Goal: Task Accomplishment & Management: Use online tool/utility

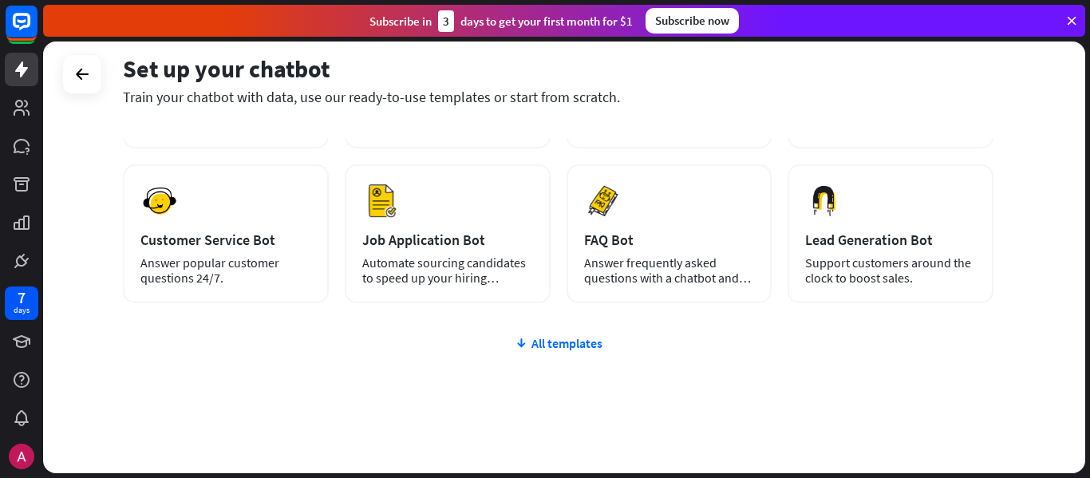
scroll to position [228, 0]
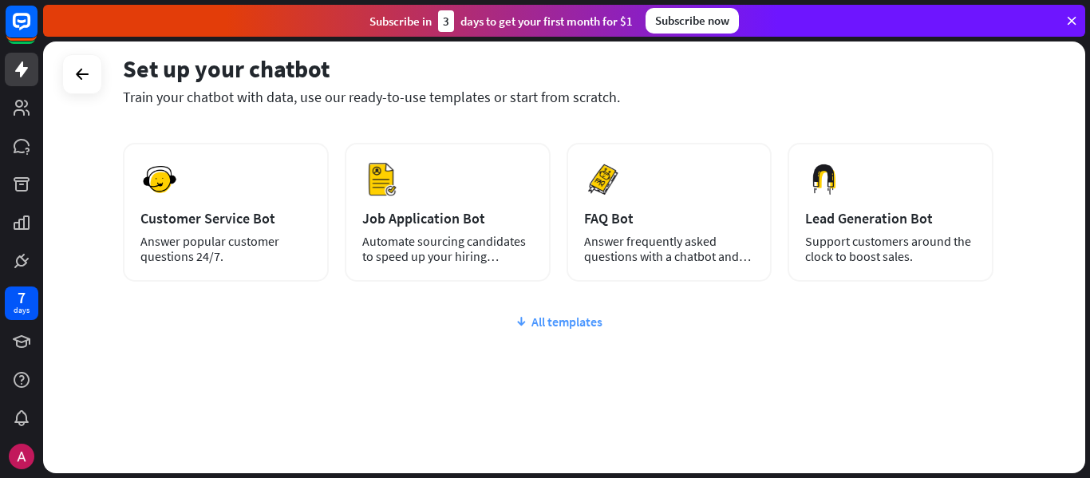
click at [555, 323] on div "All templates" at bounding box center [558, 322] width 871 height 16
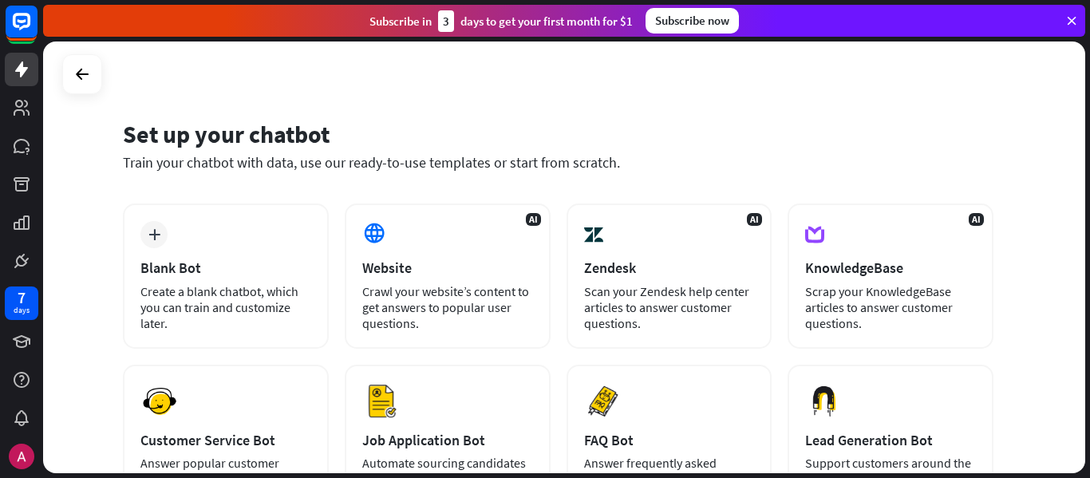
scroll to position [0, 0]
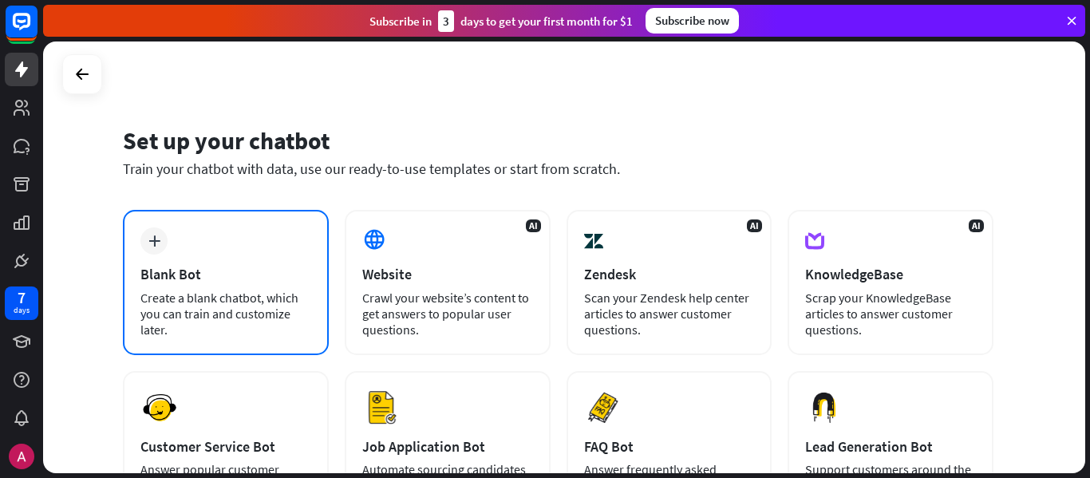
click at [176, 255] on div "plus Blank Bot Create a blank chatbot, which you can train and customize later." at bounding box center [226, 282] width 206 height 145
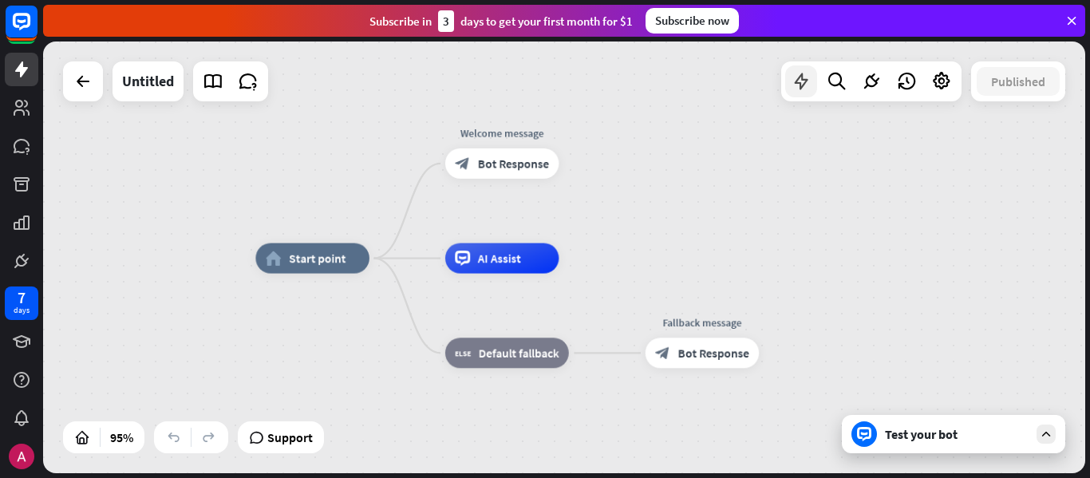
click at [801, 86] on icon at bounding box center [801, 81] width 21 height 21
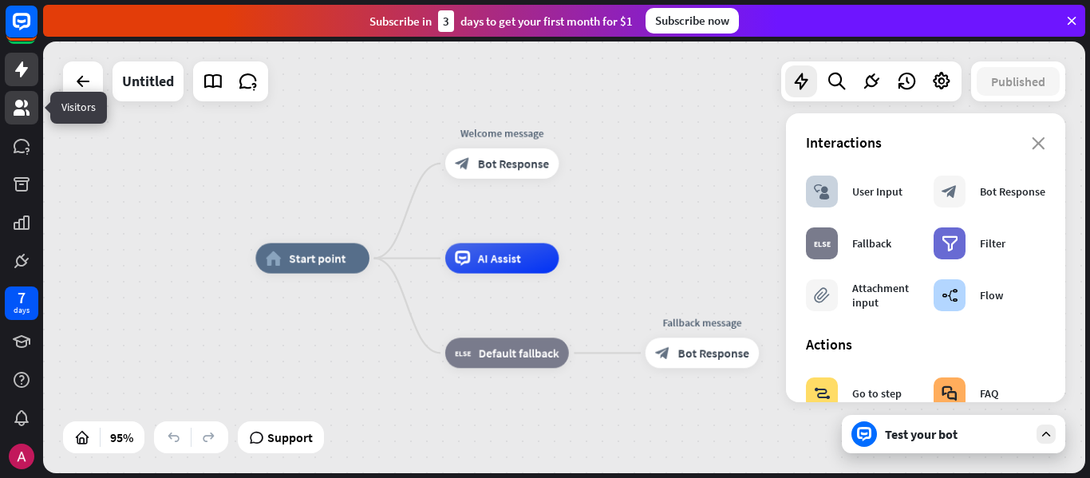
click at [26, 113] on icon at bounding box center [21, 107] width 19 height 19
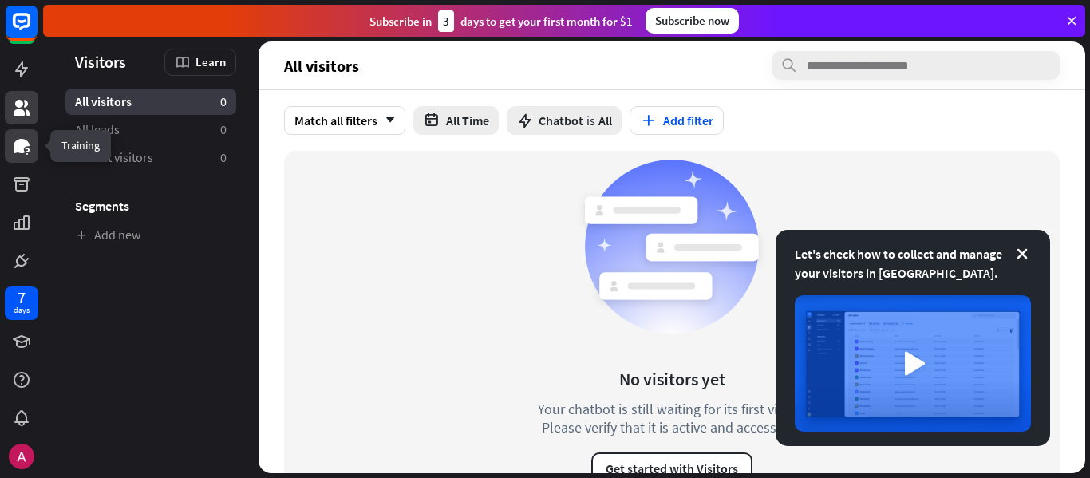
click at [10, 160] on link at bounding box center [22, 146] width 34 height 34
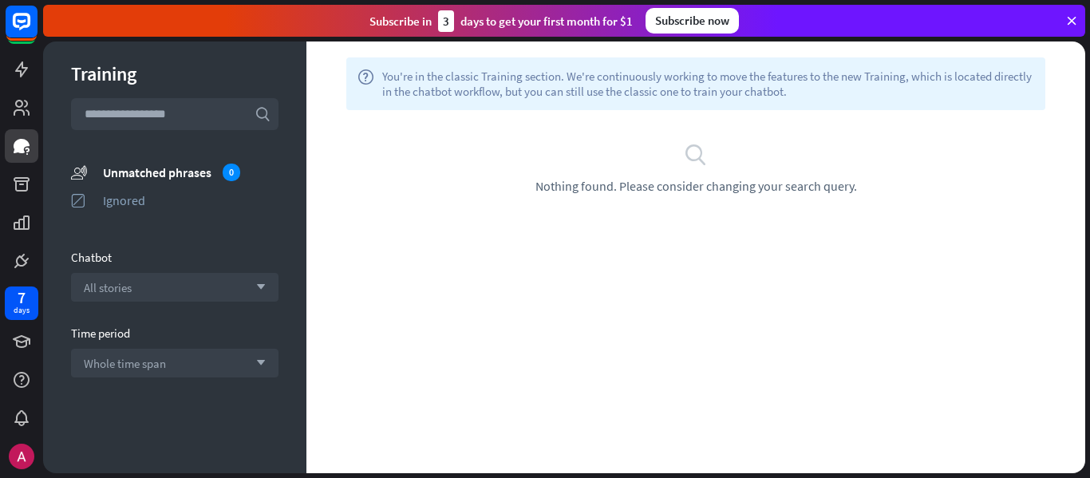
click at [18, 201] on div at bounding box center [21, 139] width 43 height 278
click at [21, 192] on icon at bounding box center [21, 184] width 19 height 19
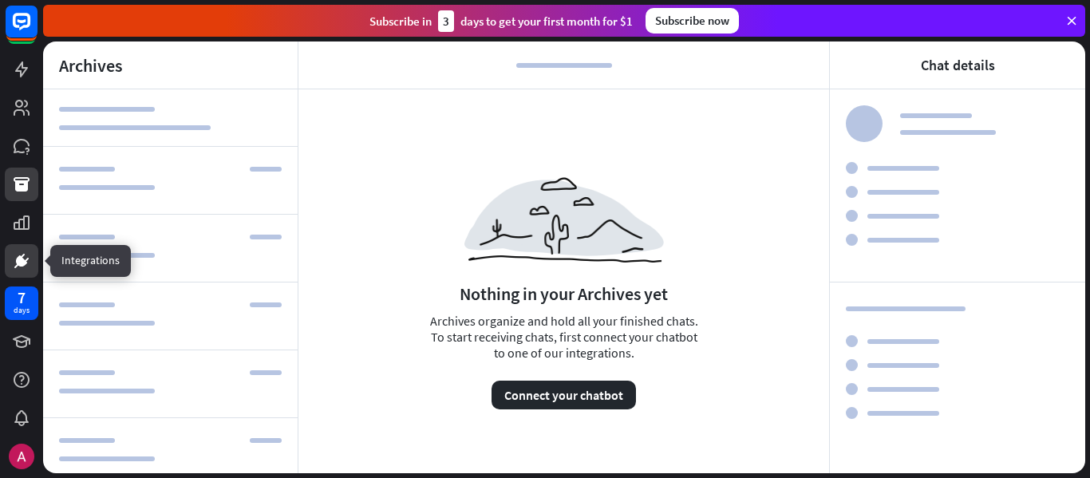
click at [30, 245] on link at bounding box center [22, 261] width 34 height 34
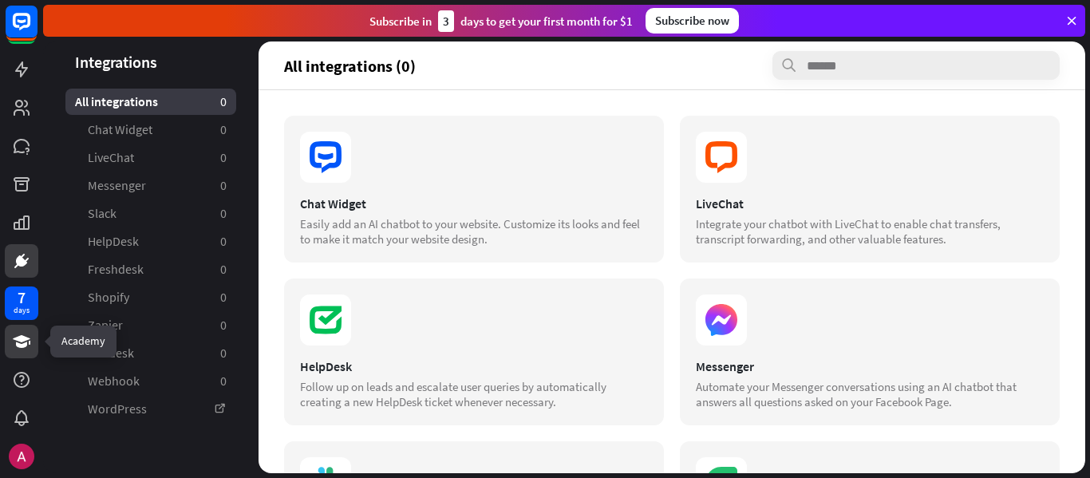
click at [26, 341] on icon at bounding box center [22, 341] width 18 height 13
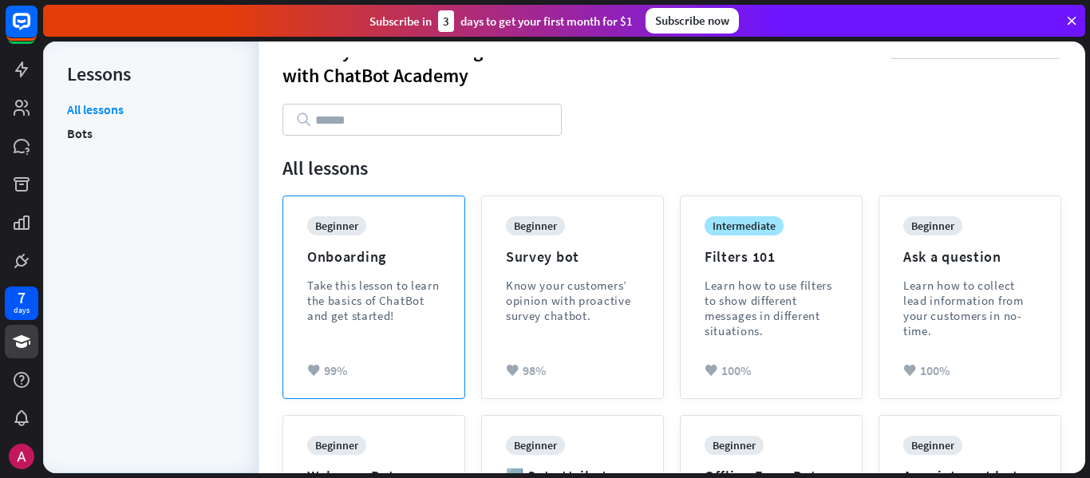
scroll to position [160, 0]
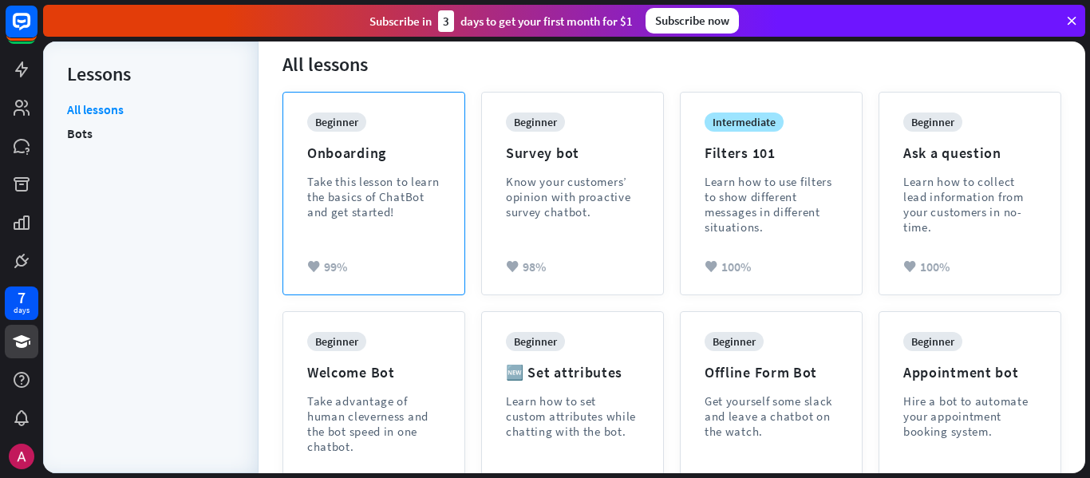
drag, startPoint x: 396, startPoint y: 226, endPoint x: 365, endPoint y: 178, distance: 57.1
click at [365, 178] on div "Take this lesson to learn the basics of ChatBot and get started!" at bounding box center [373, 196] width 133 height 45
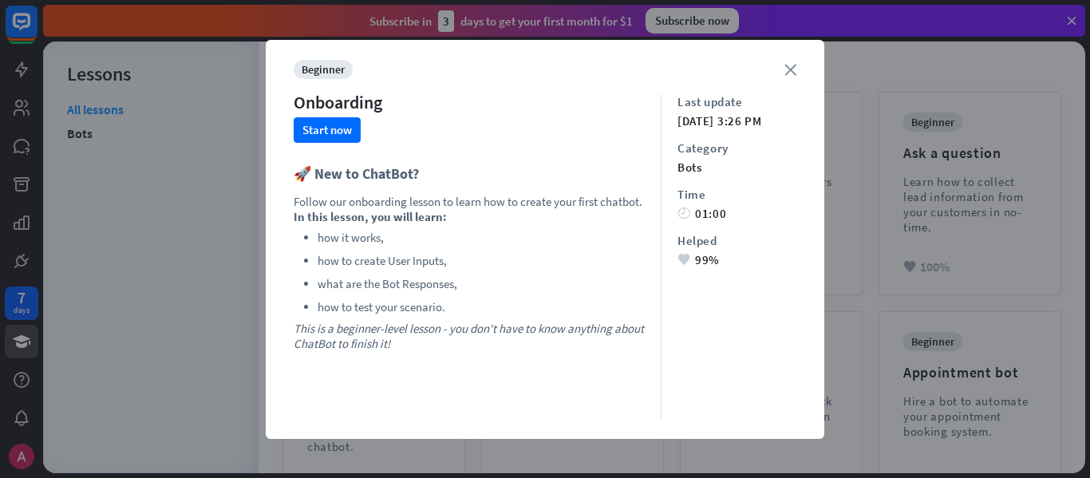
click at [788, 69] on icon "close" at bounding box center [791, 70] width 12 height 12
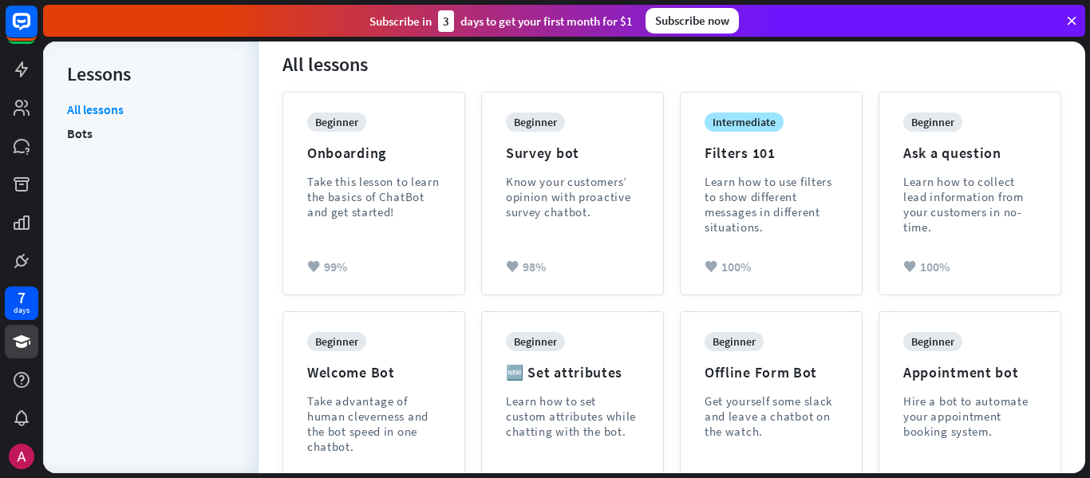
click at [101, 138] on li "Bots" at bounding box center [151, 133] width 168 height 24
click at [84, 141] on link "Bots" at bounding box center [80, 133] width 26 height 24
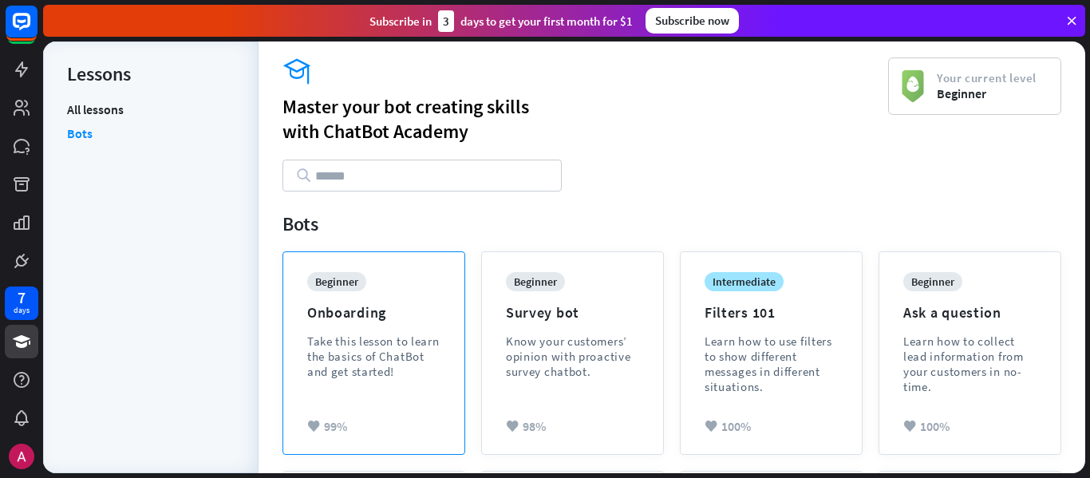
click at [371, 342] on div "Take this lesson to learn the basics of ChatBot and get started!" at bounding box center [373, 356] width 133 height 45
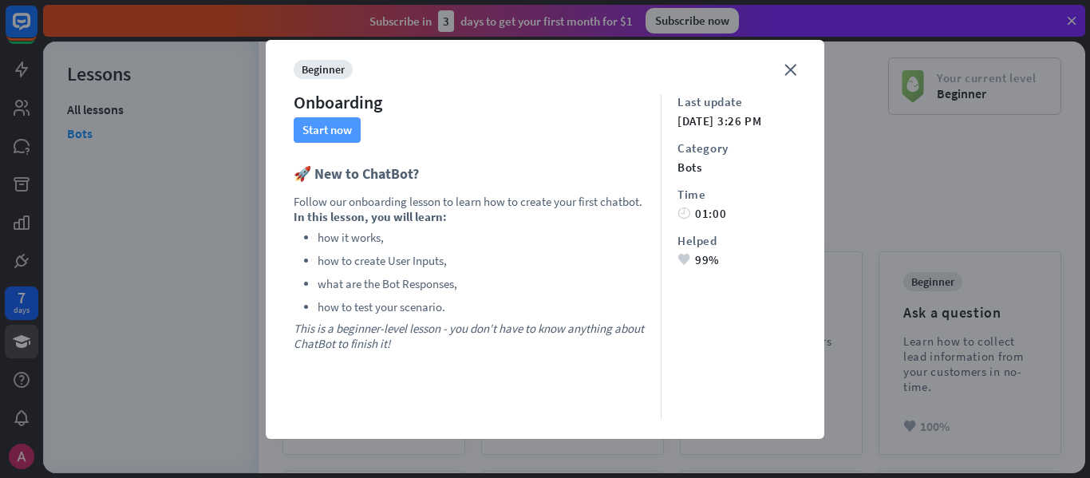
click at [327, 138] on button "Start now" at bounding box center [327, 130] width 67 height 26
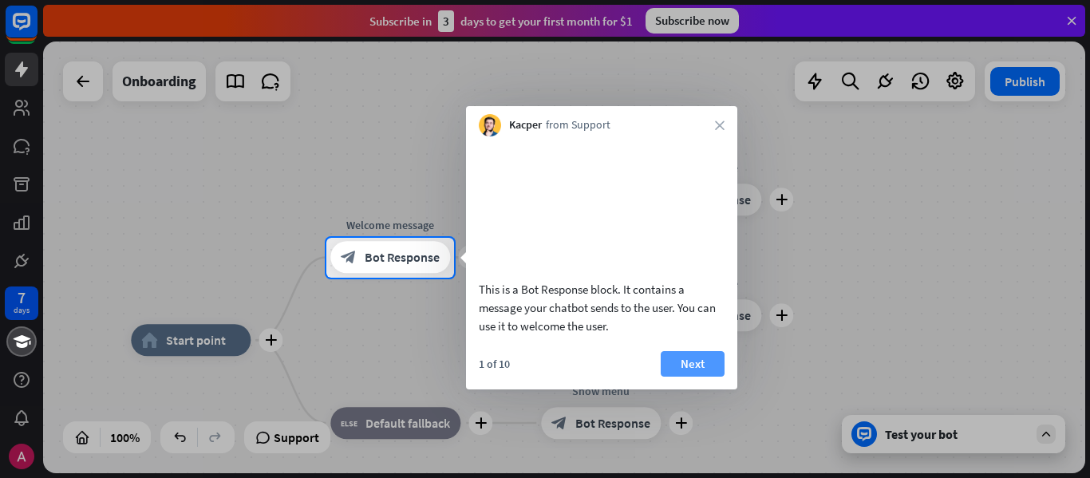
click at [694, 377] on button "Next" at bounding box center [693, 364] width 64 height 26
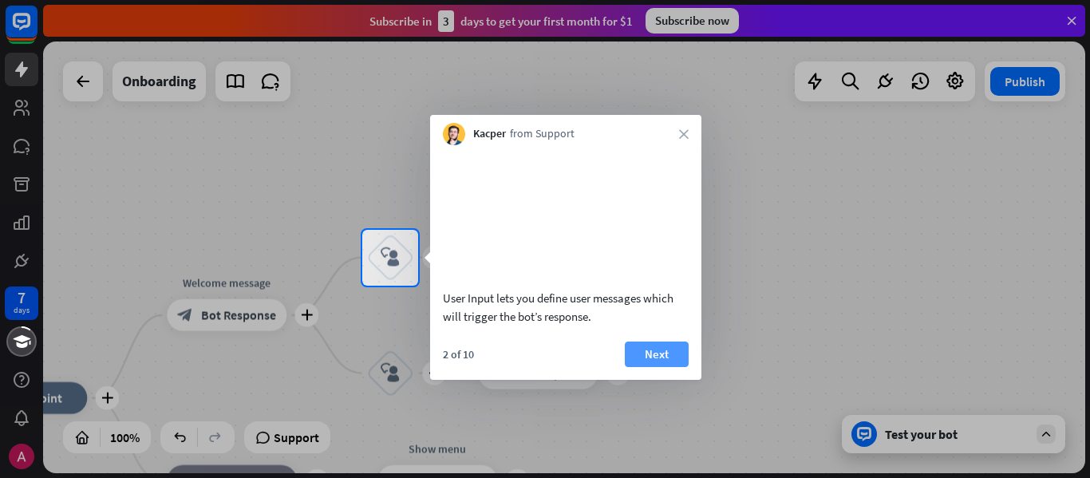
click at [658, 367] on button "Next" at bounding box center [657, 355] width 64 height 26
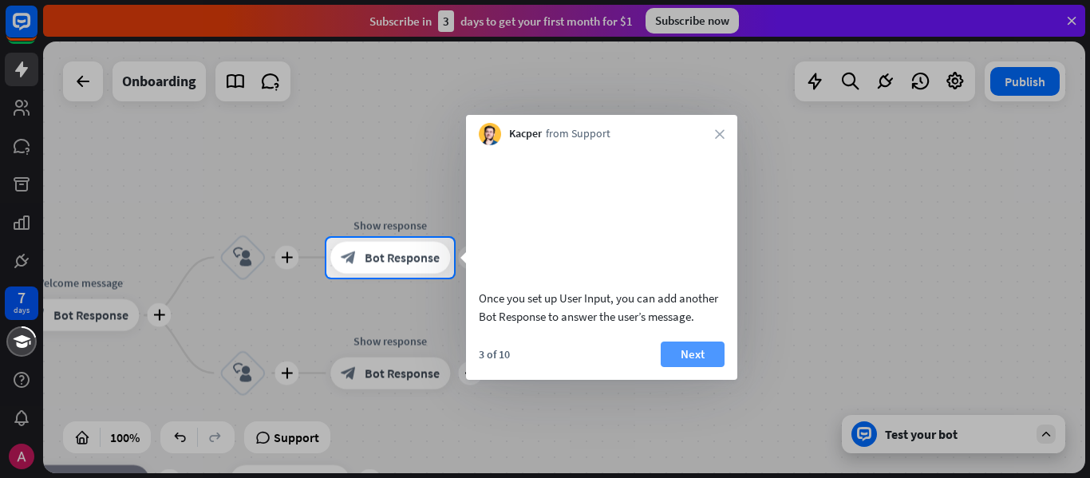
click at [687, 367] on button "Next" at bounding box center [693, 355] width 64 height 26
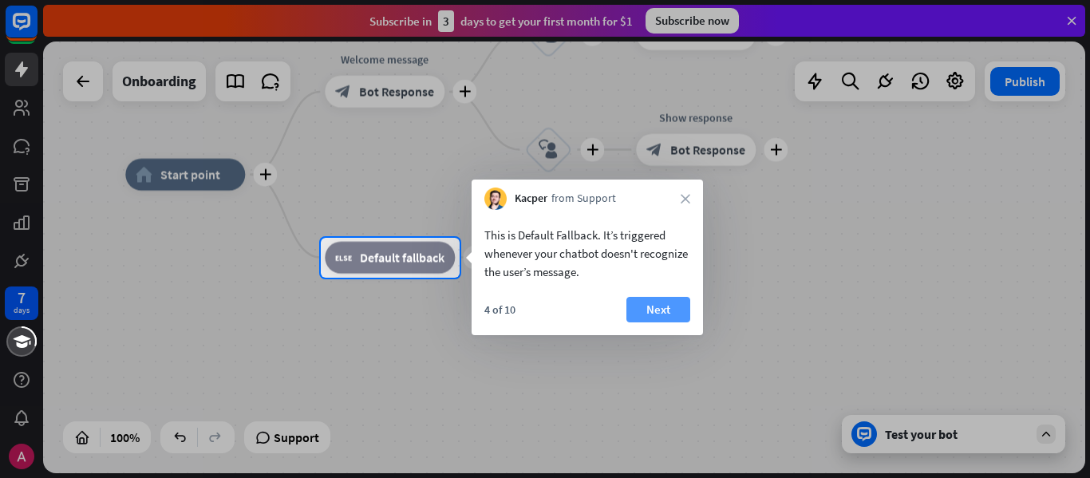
click at [666, 318] on button "Next" at bounding box center [659, 310] width 64 height 26
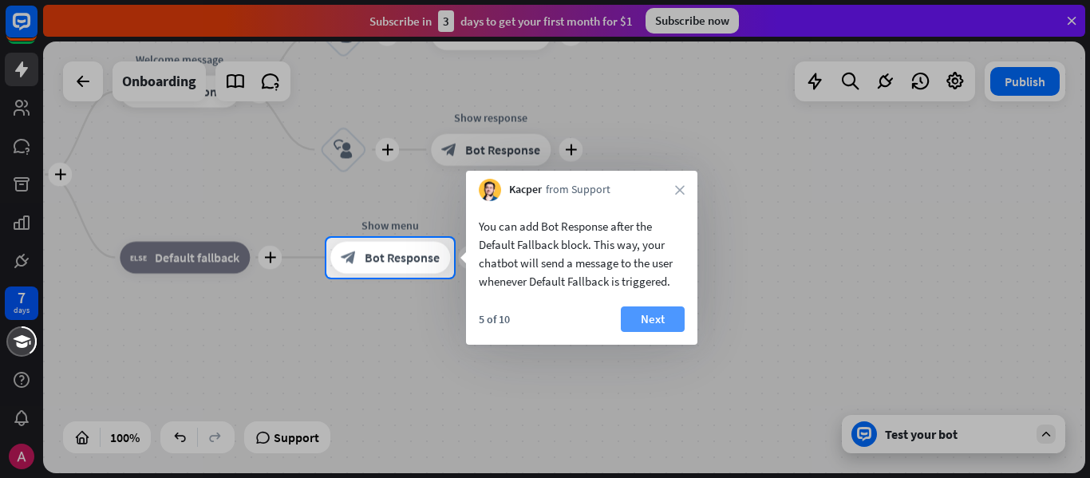
click at [650, 325] on button "Next" at bounding box center [653, 319] width 64 height 26
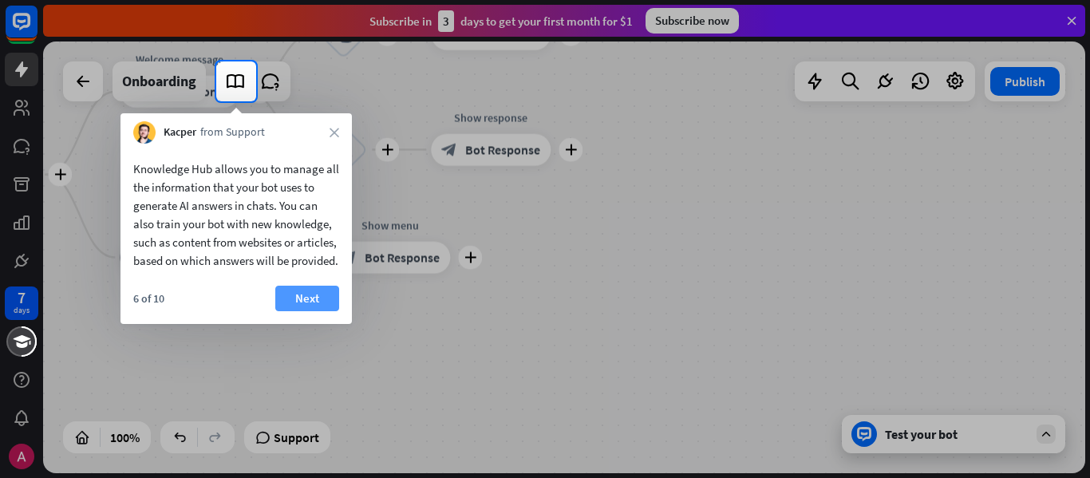
click at [302, 311] on button "Next" at bounding box center [307, 299] width 64 height 26
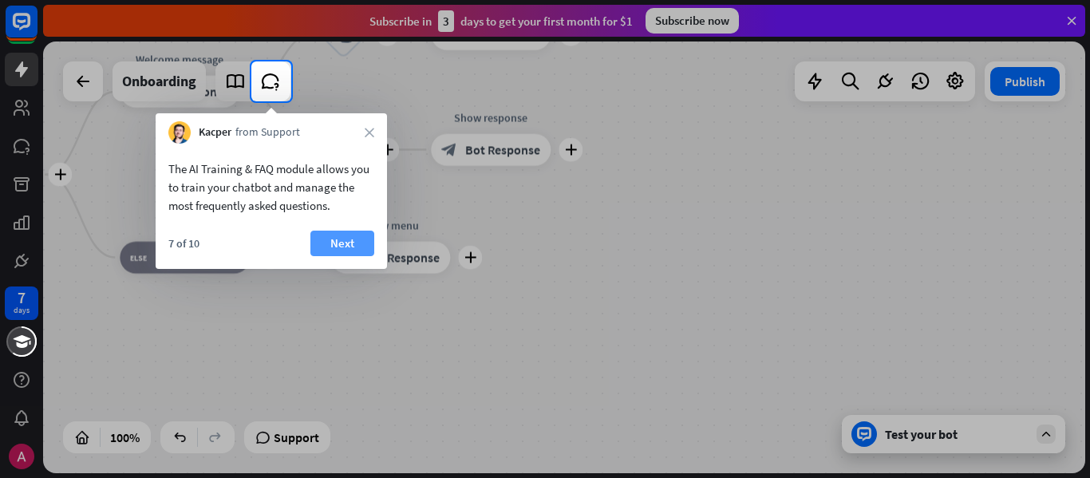
click at [346, 243] on button "Next" at bounding box center [342, 244] width 64 height 26
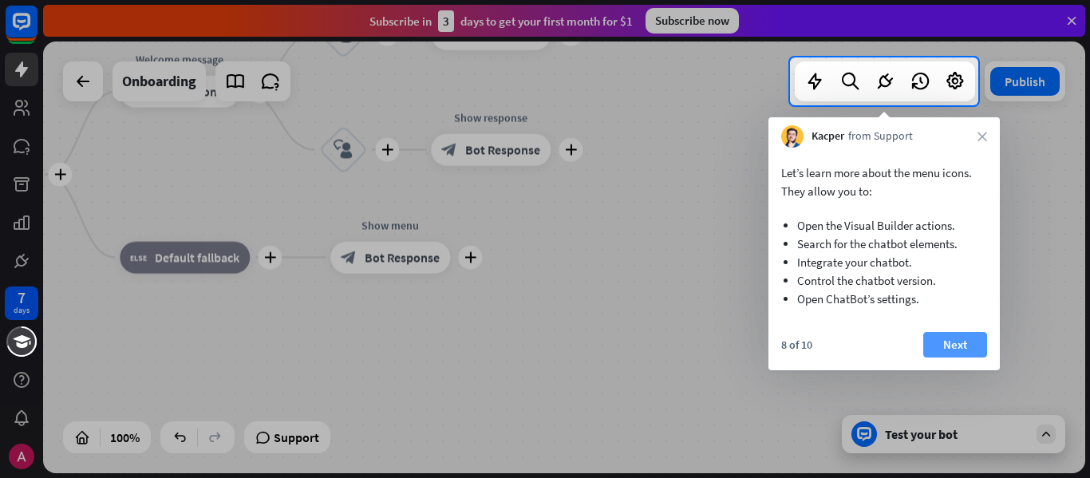
click at [956, 342] on button "Next" at bounding box center [955, 345] width 64 height 26
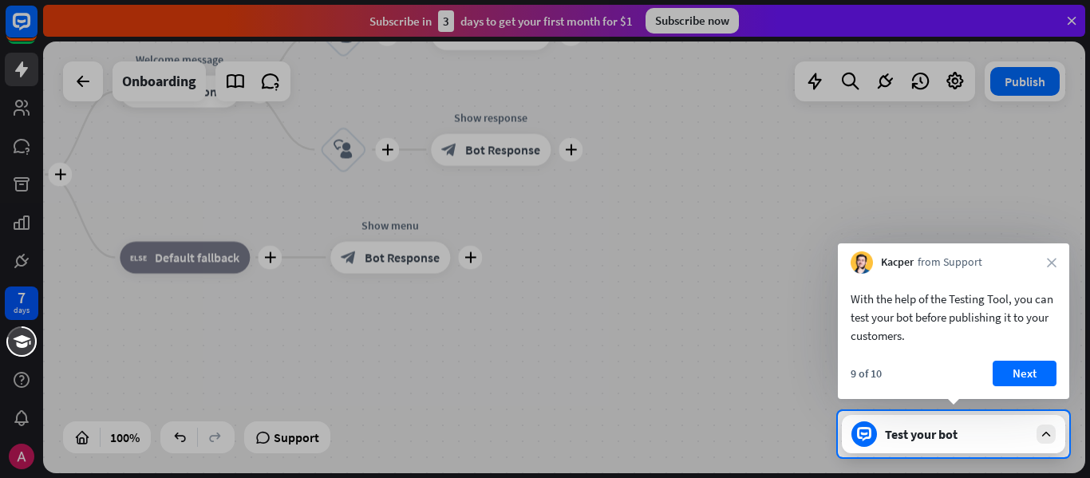
drag, startPoint x: 1001, startPoint y: 362, endPoint x: 998, endPoint y: 372, distance: 10.9
click at [1002, 362] on button "Next" at bounding box center [1025, 374] width 64 height 26
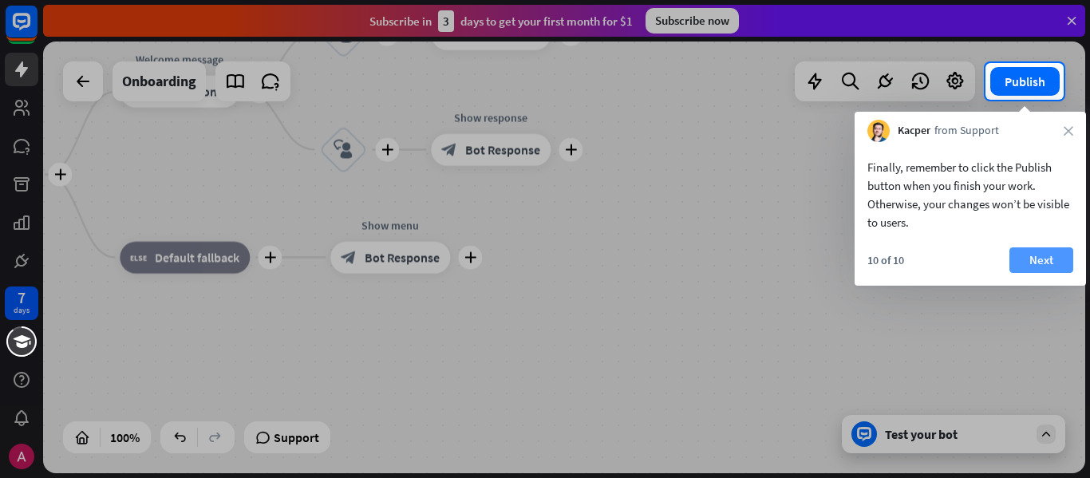
click at [1018, 261] on button "Next" at bounding box center [1042, 260] width 64 height 26
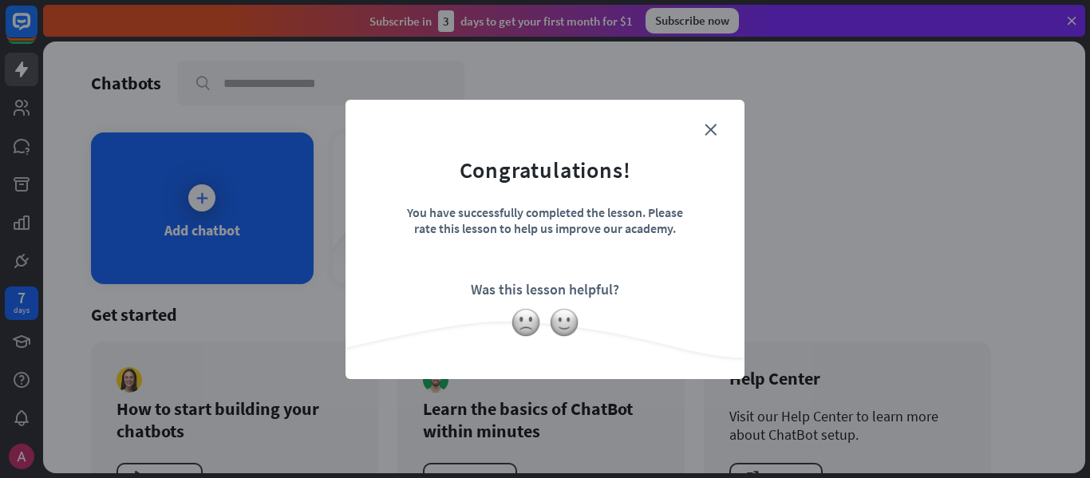
click at [714, 120] on form "Congratulations! You have successfully completed the lesson. Please rate this l…" at bounding box center [545, 215] width 359 height 191
click at [706, 131] on icon "close" at bounding box center [711, 130] width 12 height 12
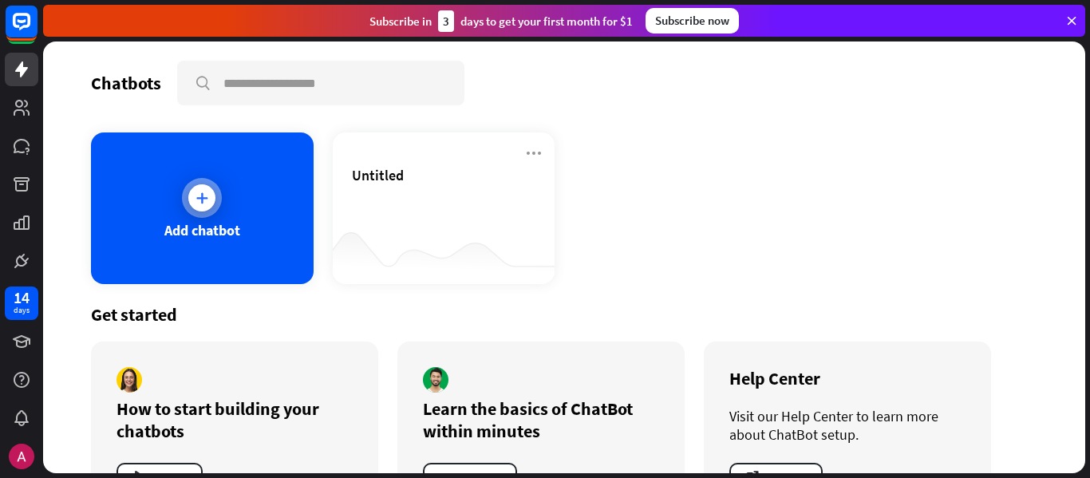
click at [230, 208] on div "Add chatbot" at bounding box center [202, 208] width 223 height 152
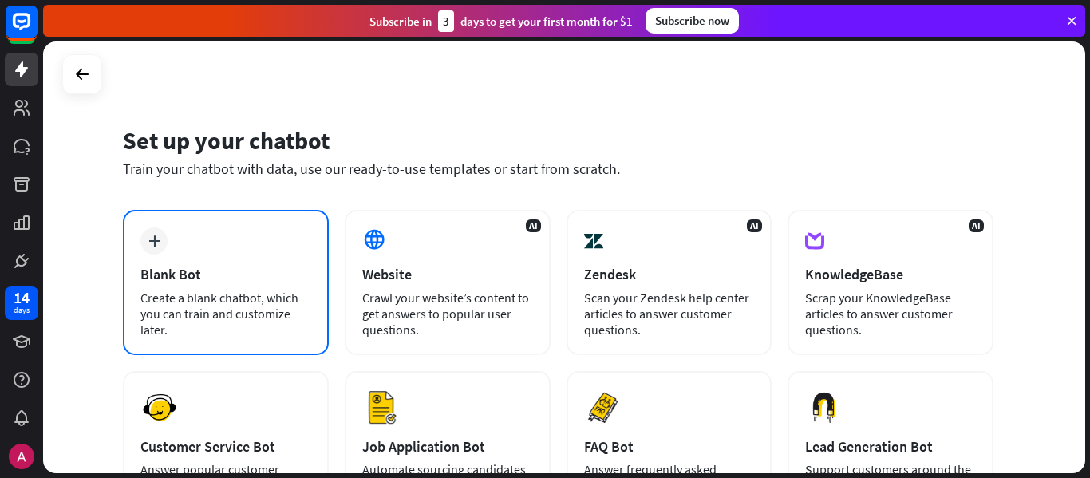
click at [217, 258] on div "plus Blank Bot Create a blank chatbot, which you can train and customize later." at bounding box center [226, 282] width 206 height 145
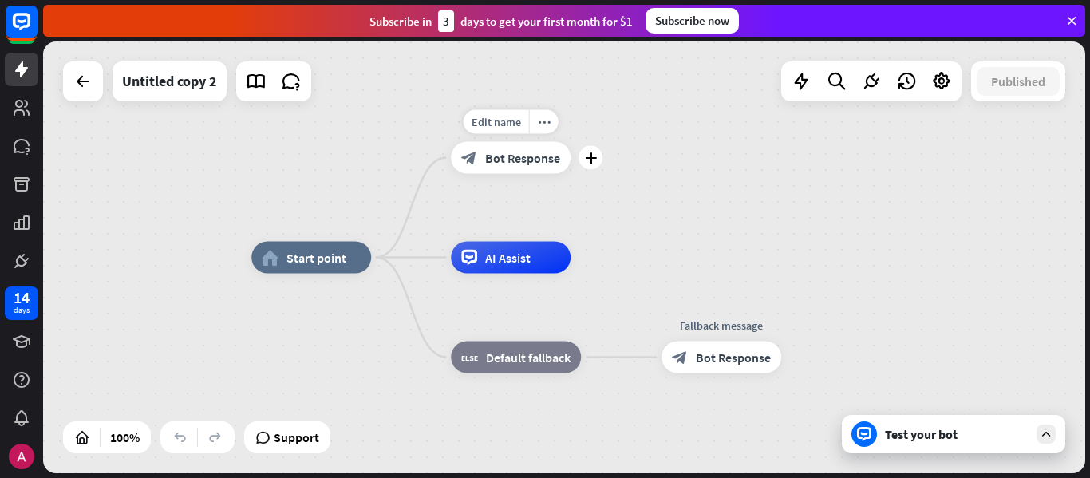
click at [532, 169] on div "block_bot_response Bot Response" at bounding box center [511, 158] width 120 height 32
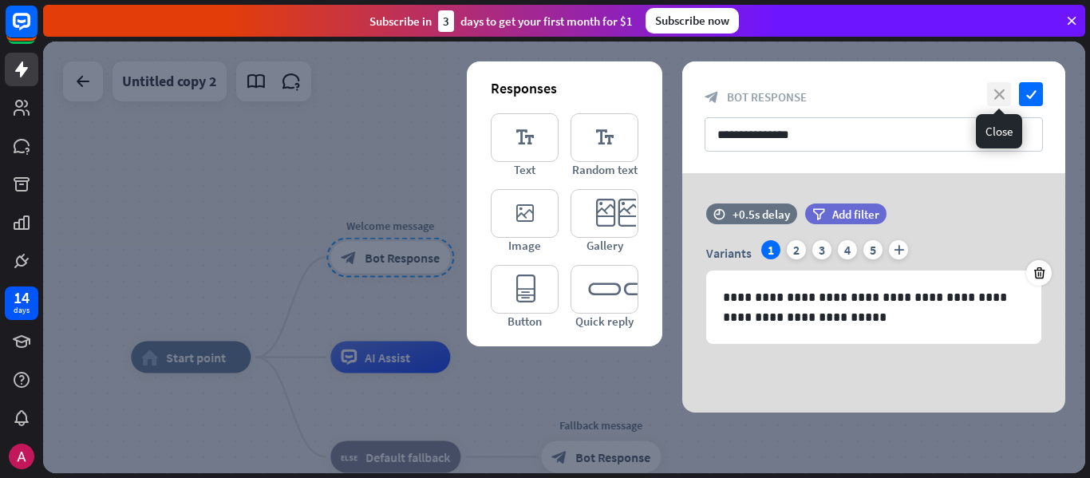
click at [1002, 86] on icon "close" at bounding box center [999, 94] width 24 height 24
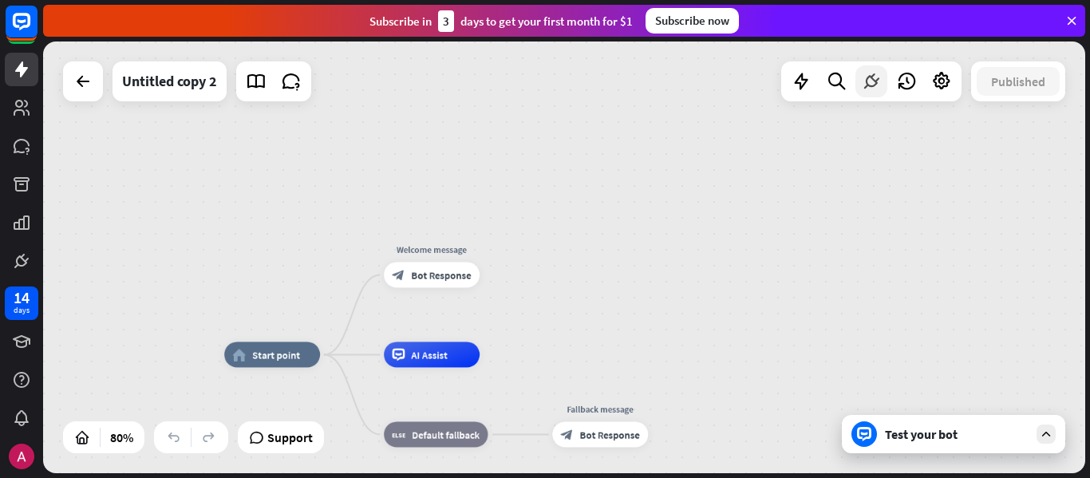
click at [870, 89] on icon at bounding box center [871, 81] width 21 height 21
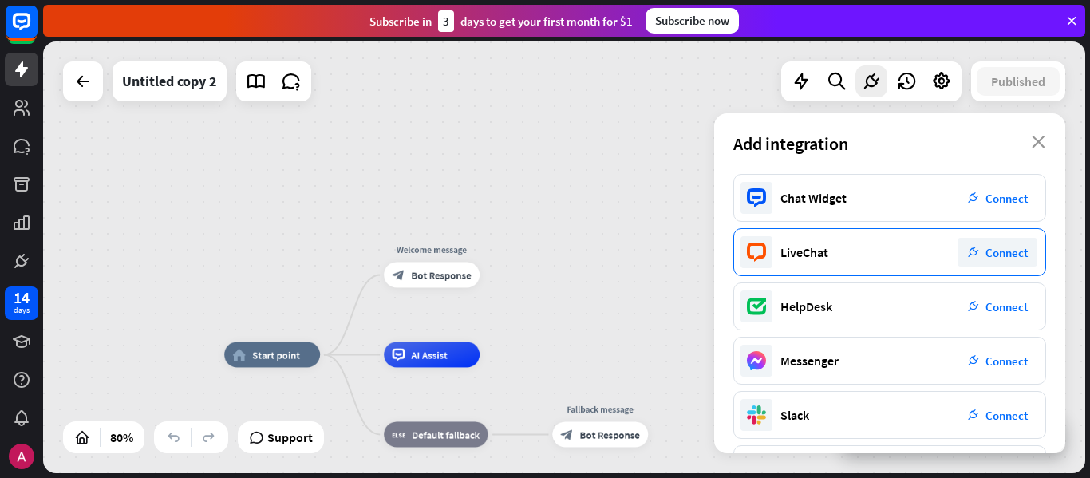
click at [977, 257] on icon "plug_integration" at bounding box center [973, 252] width 11 height 11
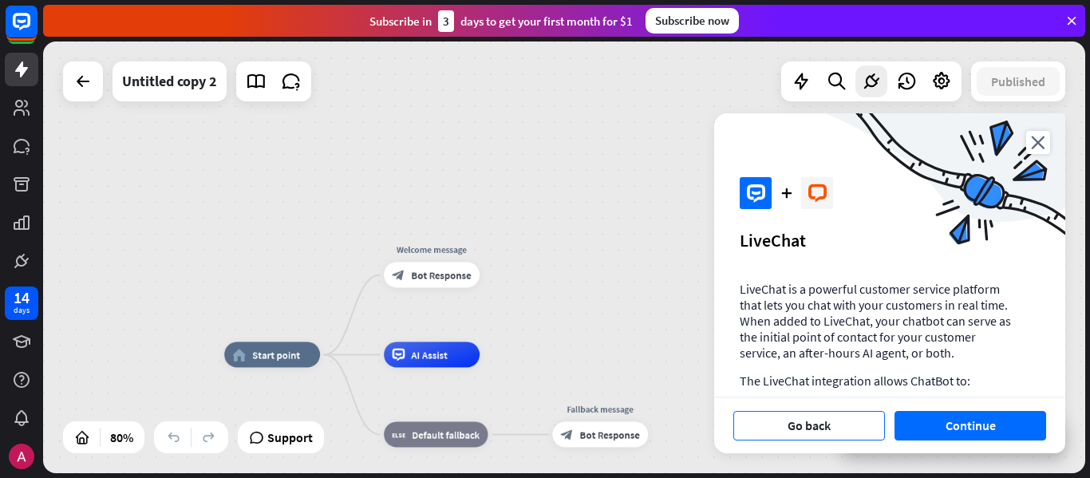
click at [815, 432] on button "Go back" at bounding box center [809, 426] width 152 height 30
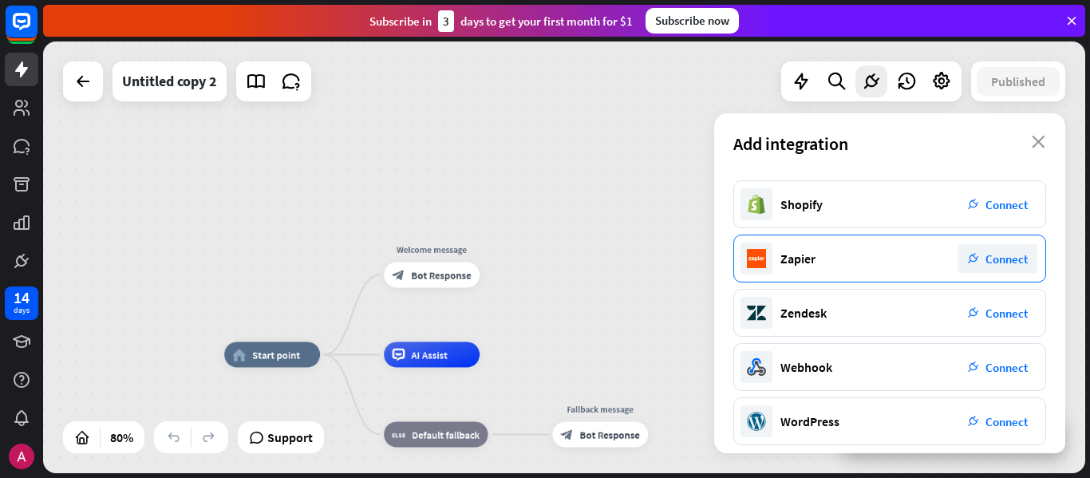
scroll to position [330, 0]
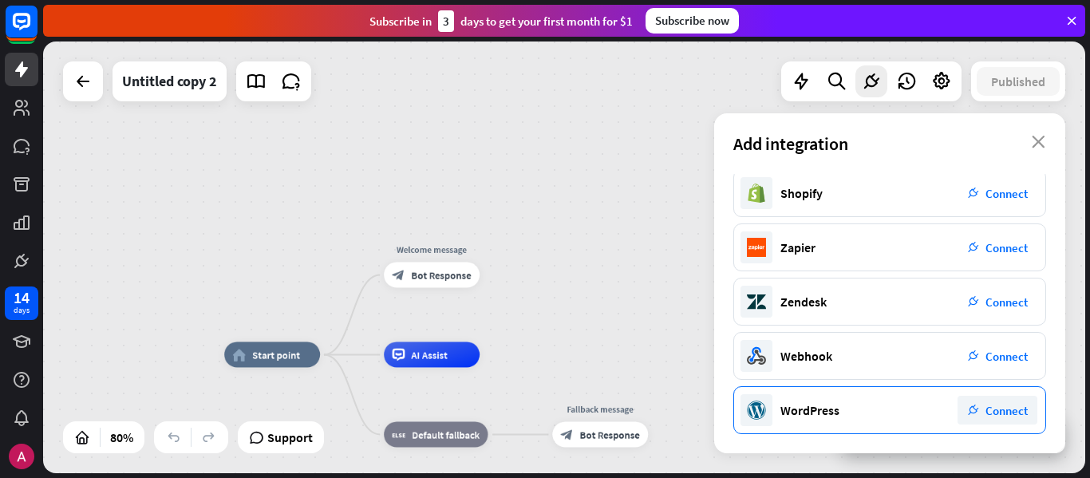
click at [1006, 417] on span "Connect" at bounding box center [1007, 410] width 42 height 15
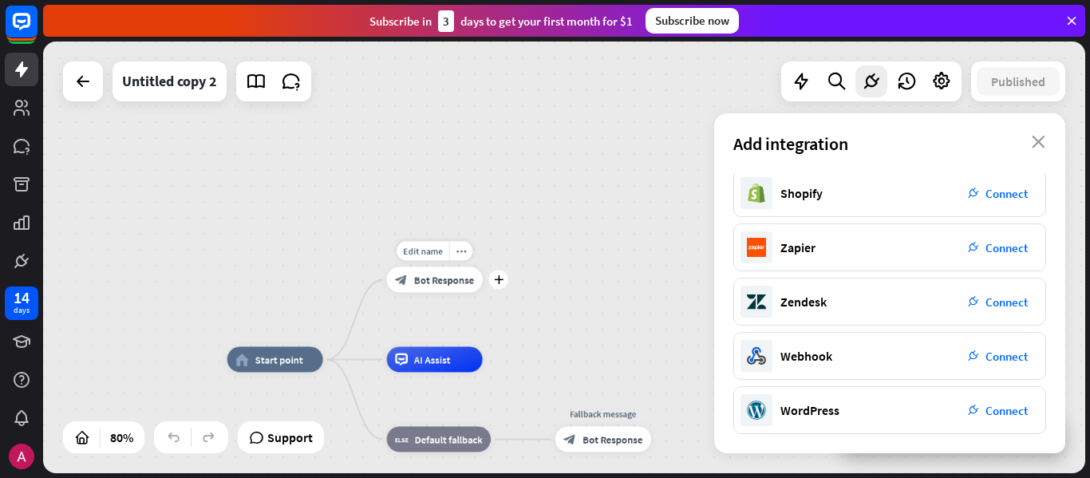
click at [450, 278] on span "Bot Response" at bounding box center [444, 279] width 60 height 13
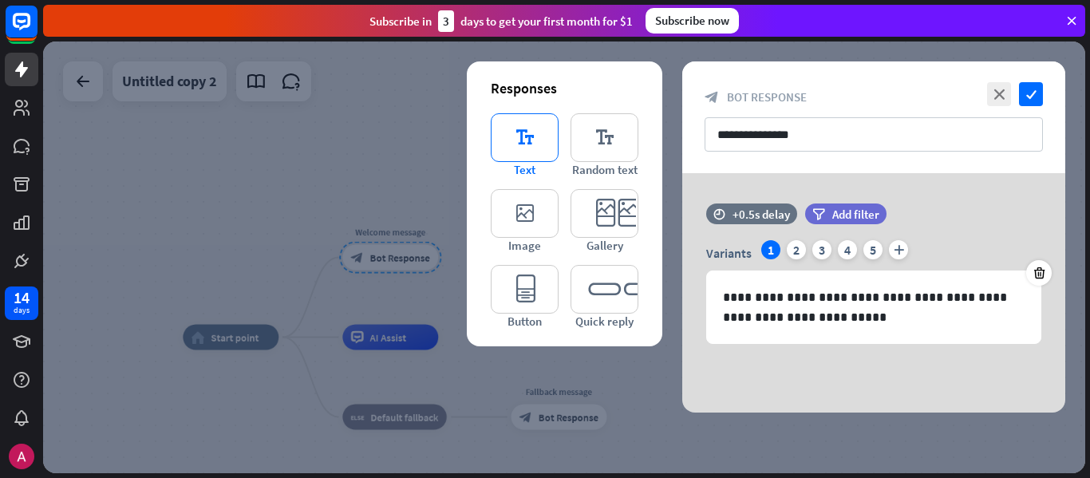
click at [526, 147] on icon "editor_text" at bounding box center [525, 137] width 68 height 49
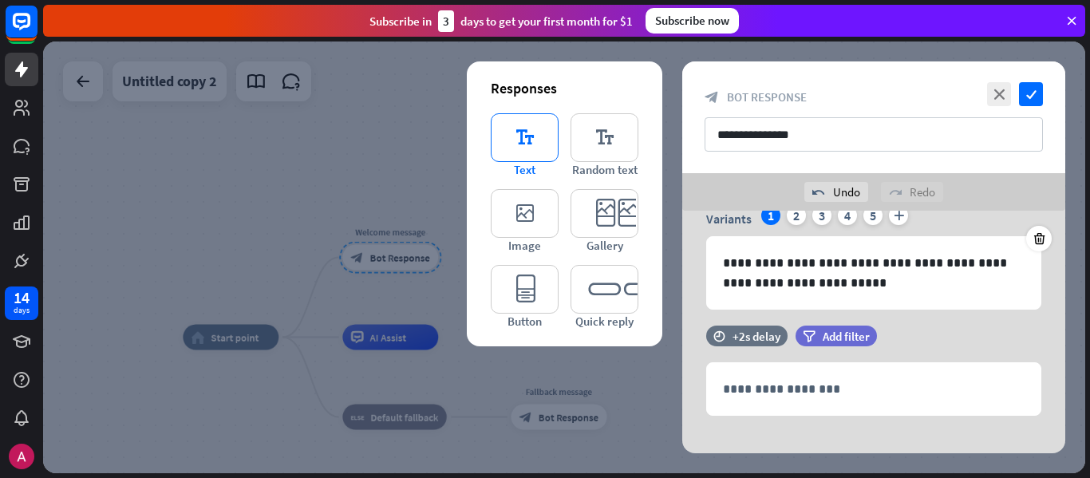
scroll to position [90, 0]
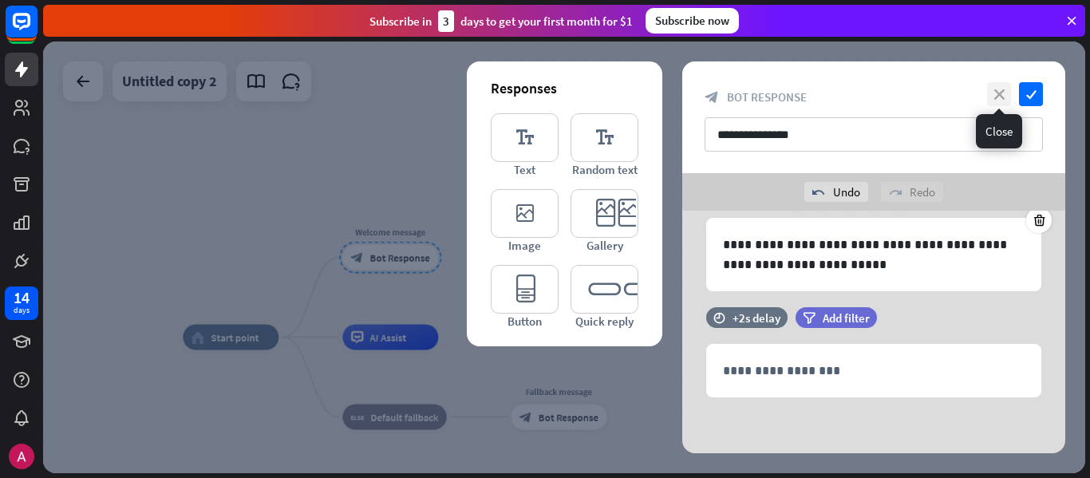
click at [1002, 84] on icon "close" at bounding box center [999, 94] width 24 height 24
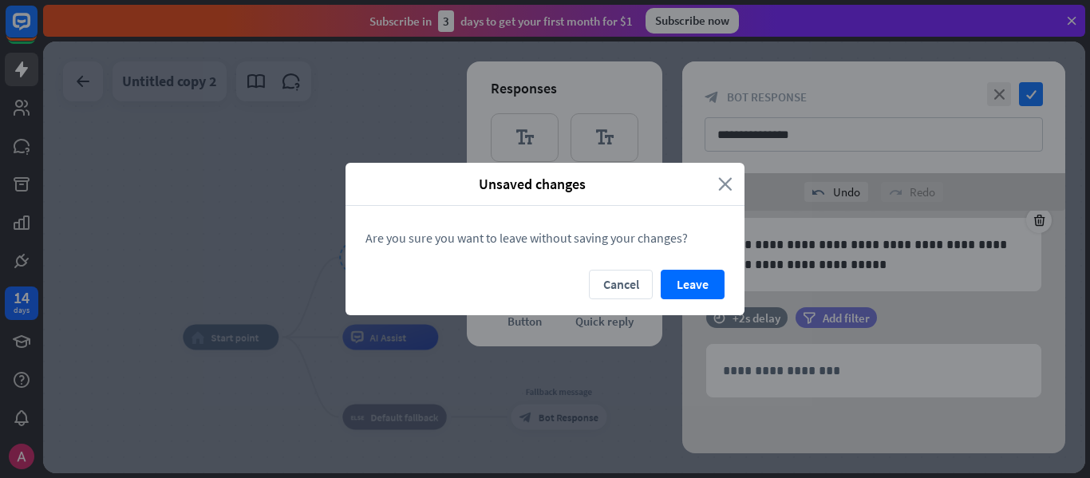
click at [725, 188] on icon "close" at bounding box center [725, 184] width 14 height 18
